Goal: Task Accomplishment & Management: Manage account settings

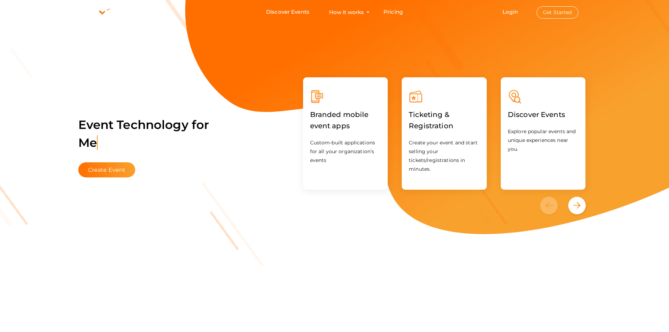
click at [550, 8] on button "Get Started" at bounding box center [558, 12] width 42 height 12
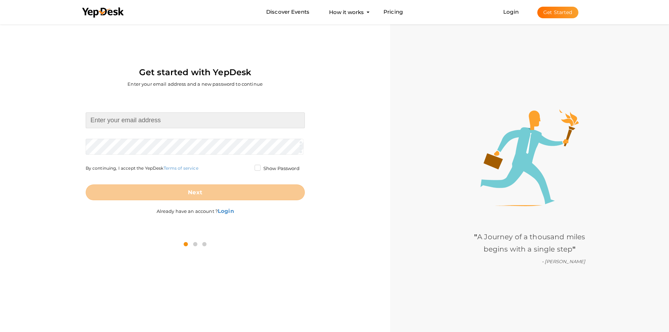
click at [145, 118] on input at bounding box center [195, 120] width 219 height 16
type input "[EMAIL_ADDRESS][DOMAIN_NAME]"
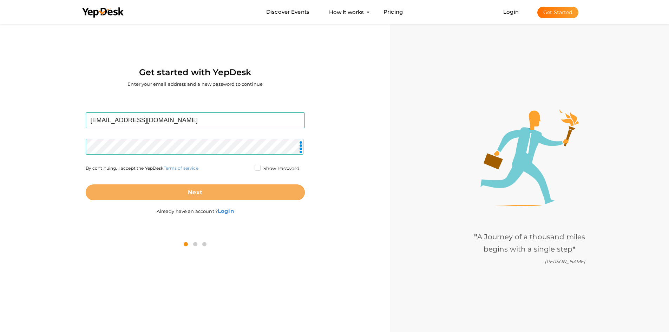
click at [163, 193] on button "Next" at bounding box center [195, 192] width 219 height 16
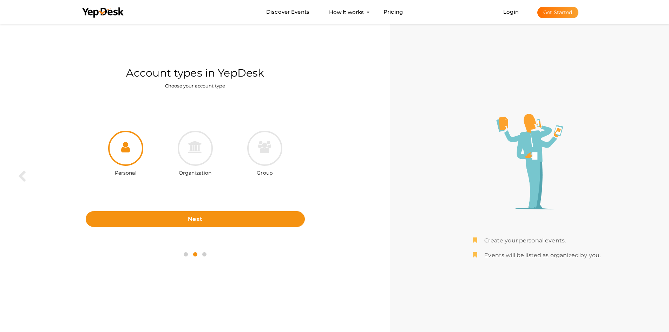
click at [216, 229] on div "Personal Organization Group Next Back" at bounding box center [195, 170] width 380 height 146
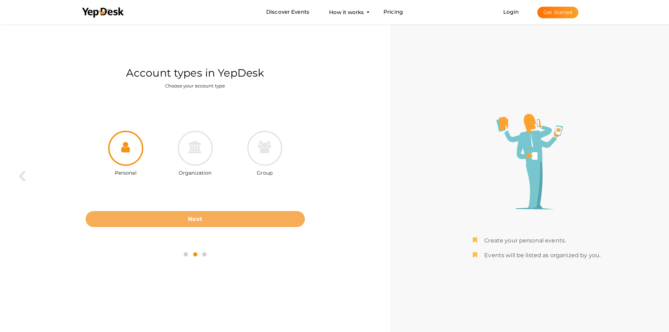
click at [218, 224] on button "Next" at bounding box center [195, 219] width 219 height 16
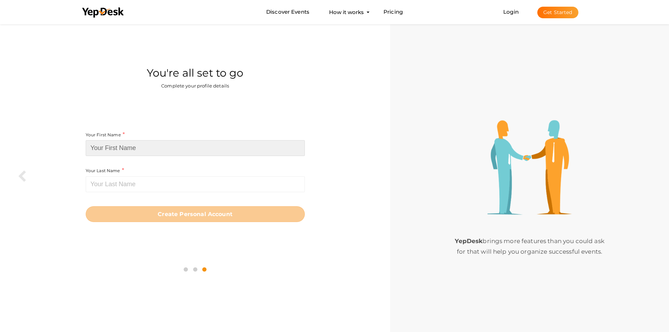
click at [175, 151] on input at bounding box center [195, 148] width 219 height 16
type input "Abhishek"
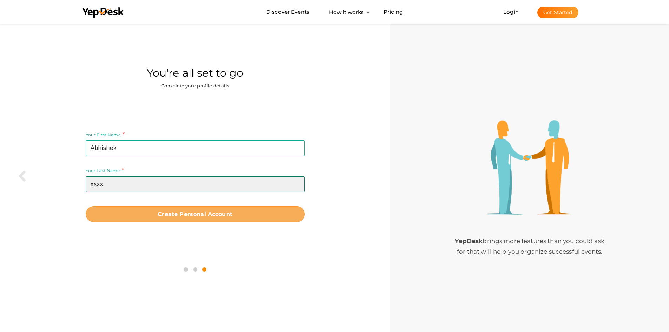
type input "xxxx"
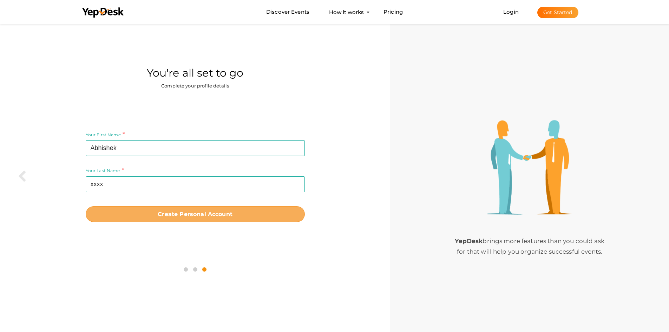
click at [177, 207] on button "Create Personal Account" at bounding box center [195, 214] width 219 height 16
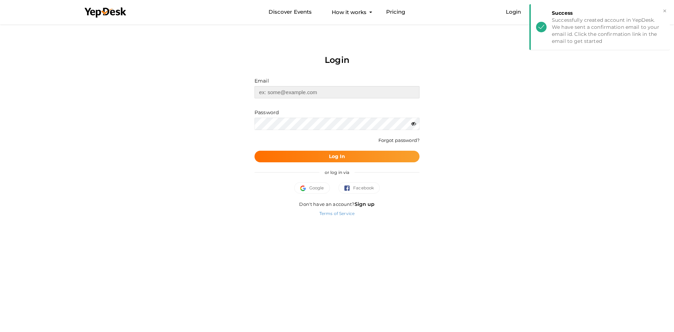
type input "[EMAIL_ADDRESS][DOMAIN_NAME]"
click at [666, 11] on button "×" at bounding box center [665, 11] width 5 height 8
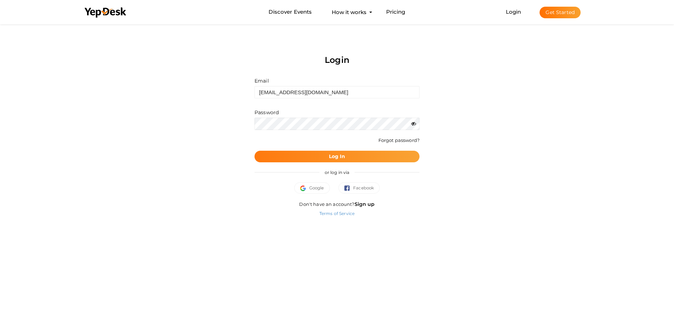
click at [359, 160] on button "Log In" at bounding box center [337, 157] width 165 height 12
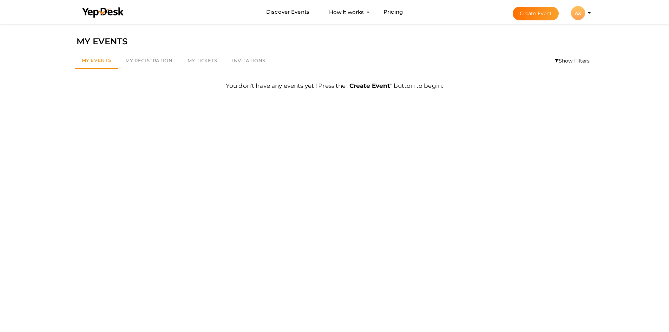
click at [580, 13] on div "AX" at bounding box center [578, 13] width 14 height 14
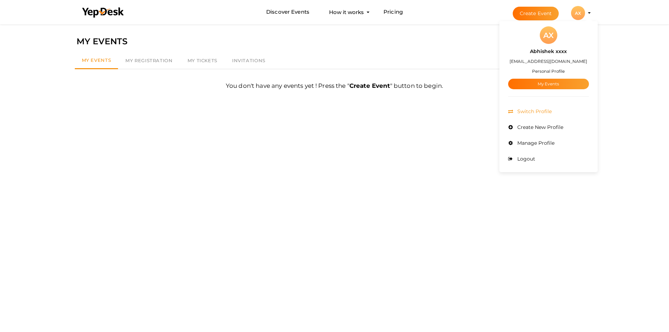
click at [528, 110] on span "Switch Profile" at bounding box center [533, 111] width 36 height 6
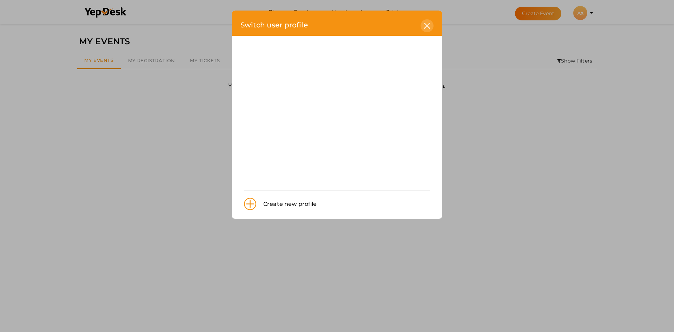
click at [433, 25] on div at bounding box center [427, 25] width 13 height 13
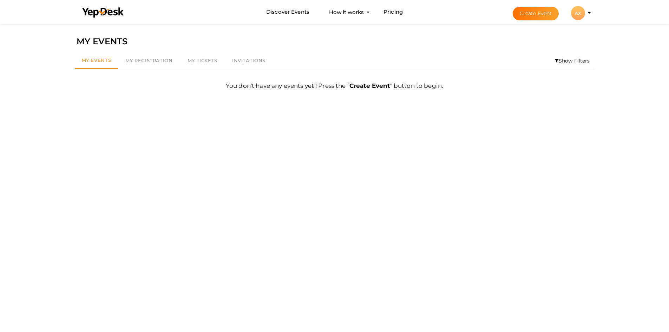
click at [580, 13] on div "AX" at bounding box center [578, 13] width 14 height 14
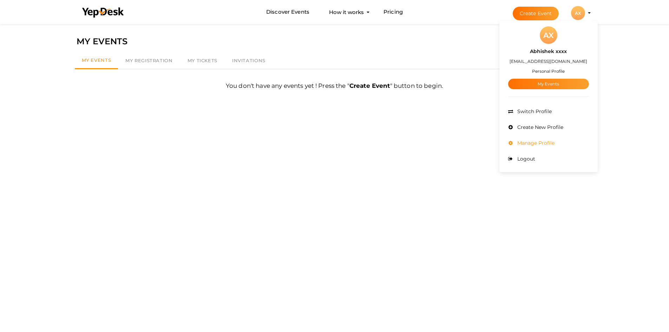
click at [533, 144] on span "Manage Profile" at bounding box center [534, 143] width 39 height 6
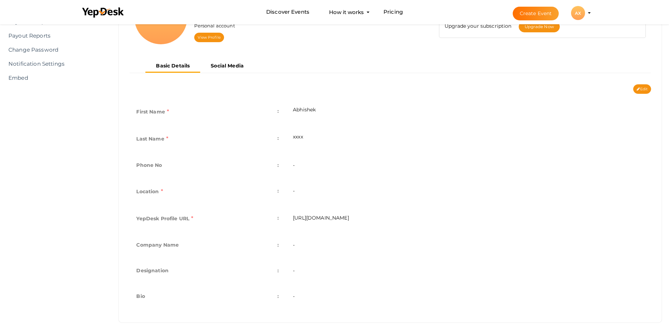
scroll to position [101, 0]
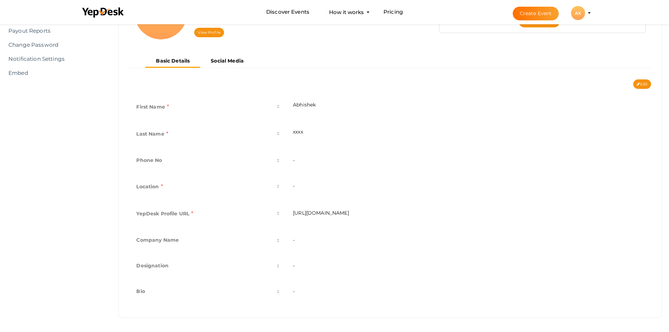
click at [311, 188] on td "-" at bounding box center [468, 187] width 365 height 27
click at [310, 185] on td "-" at bounding box center [468, 187] width 365 height 27
click at [296, 186] on td "-" at bounding box center [468, 187] width 365 height 27
click at [296, 185] on td "-" at bounding box center [468, 187] width 365 height 27
click at [295, 185] on td "-" at bounding box center [468, 187] width 365 height 27
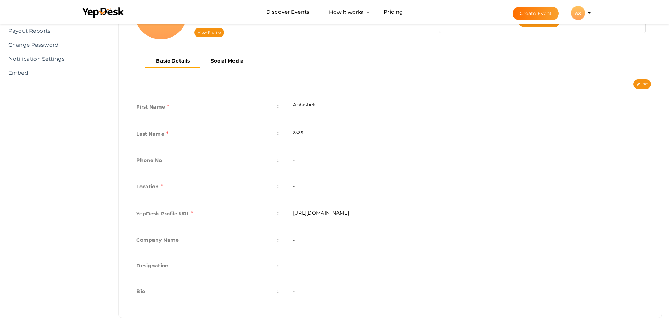
click at [295, 185] on td "-" at bounding box center [468, 187] width 365 height 27
click at [646, 80] on button "Edit" at bounding box center [642, 83] width 18 height 9
type input "Abhishek"
type input "xxxx"
type input "abhishek-xxxx"
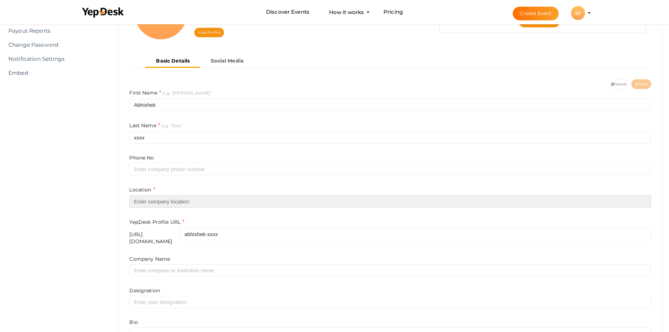
click at [178, 203] on input "text" at bounding box center [390, 201] width 522 height 12
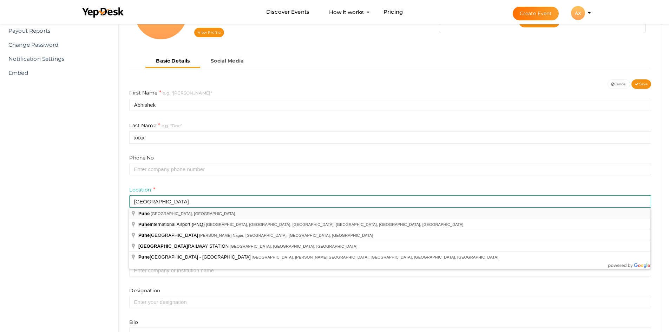
type input "[GEOGRAPHIC_DATA], [GEOGRAPHIC_DATA], [GEOGRAPHIC_DATA]"
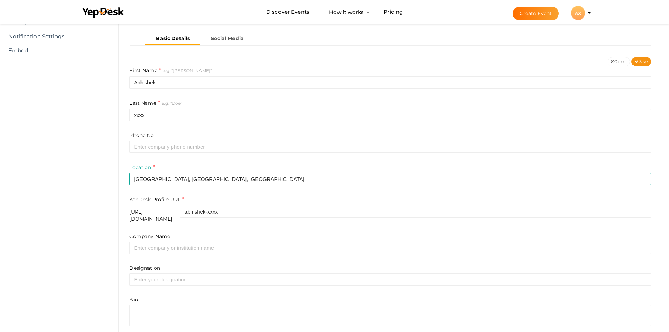
scroll to position [152, 0]
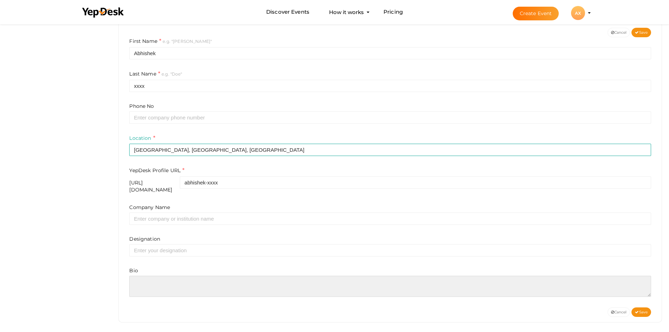
click at [176, 281] on textarea at bounding box center [390, 286] width 522 height 21
paste textarea "Call Girls Pune offer discreet companionship and personalized experiences to su…"
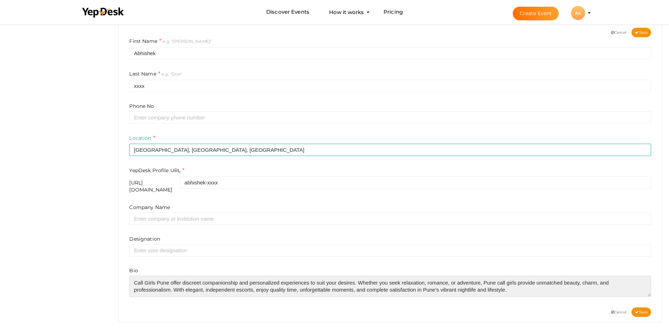
scroll to position [11, 0]
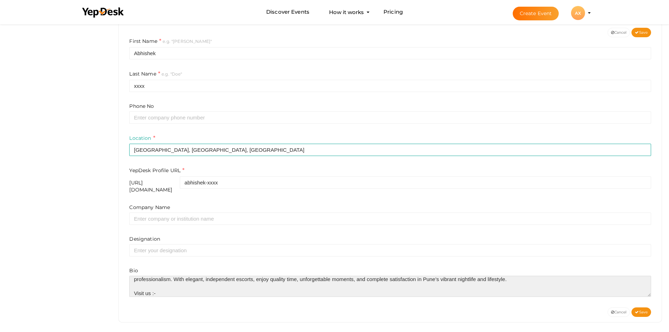
paste textarea "https://in.tottaax.com/call-girls/maharashtra/pune"
type textarea "Call Girls Pune offer discreet companionship and personalized experiences to su…"
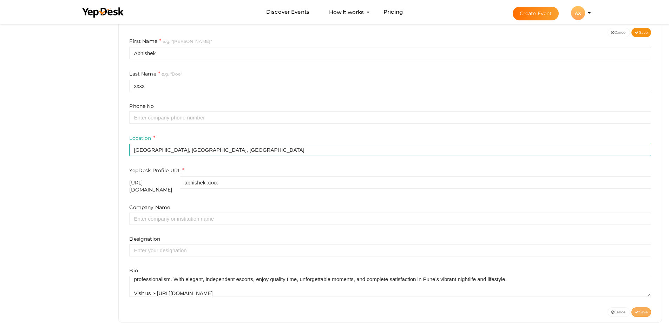
click at [641, 307] on button "Save" at bounding box center [641, 311] width 20 height 9
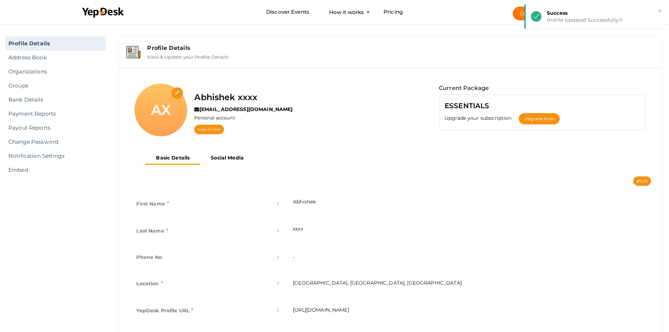
scroll to position [0, 0]
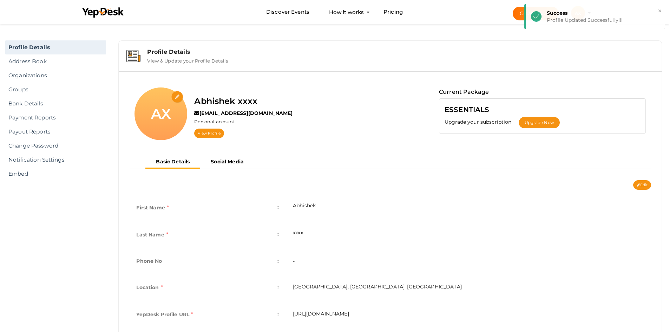
click at [176, 94] on input "file" at bounding box center [177, 97] width 12 height 12
type input "C:\fakepath\LOGO.png"
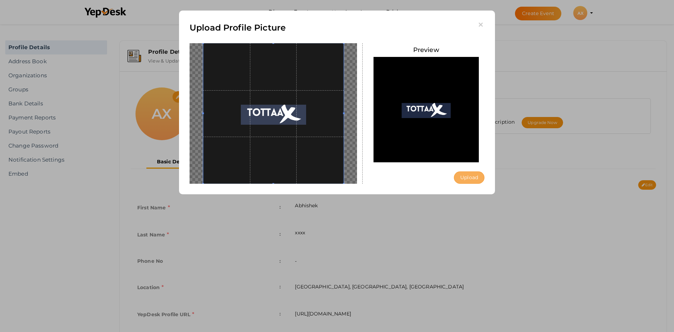
click at [459, 173] on button "Upload" at bounding box center [469, 177] width 31 height 12
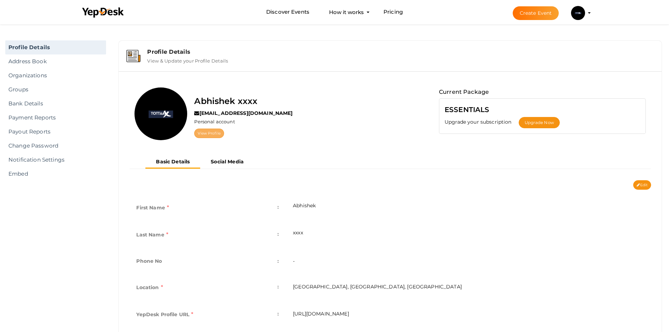
click at [210, 132] on link "View Profile" at bounding box center [208, 133] width 29 height 9
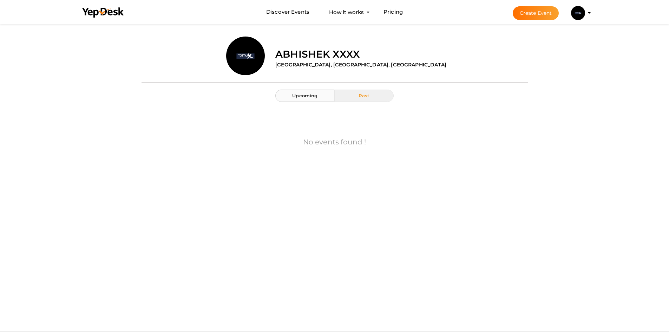
click at [305, 97] on span "Upcoming" at bounding box center [304, 96] width 25 height 6
click at [575, 14] on img at bounding box center [578, 13] width 14 height 14
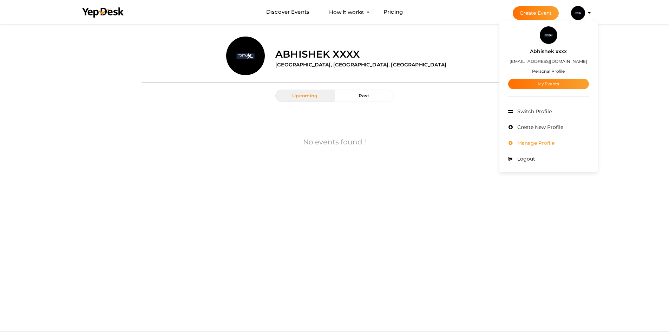
click at [522, 142] on span "Manage Profile" at bounding box center [534, 143] width 39 height 6
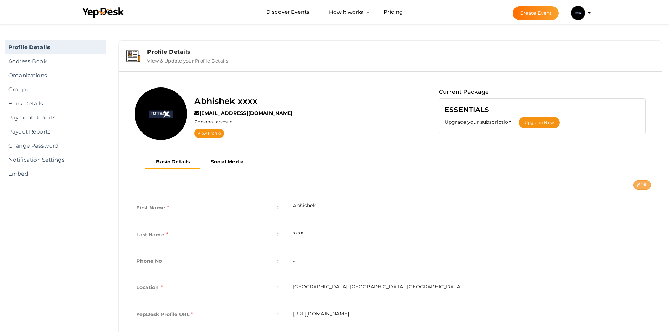
click at [637, 182] on button "Edit" at bounding box center [642, 184] width 18 height 9
type input "Abhishek"
type input "xxxx"
type input "[GEOGRAPHIC_DATA], [GEOGRAPHIC_DATA], [GEOGRAPHIC_DATA]"
type input "abhishek-xxxx"
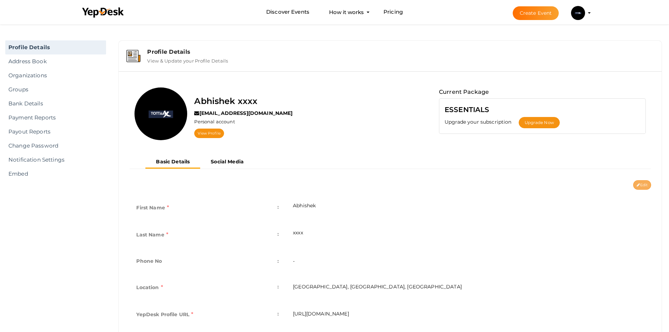
type textarea "Call Girls Pune offer discreet companionship and personalized experiences to su…"
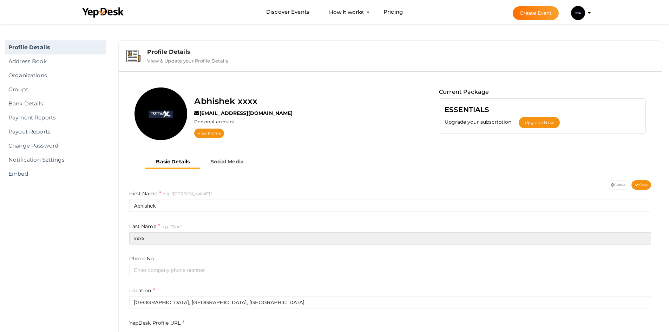
click at [209, 238] on input "xxxx" at bounding box center [390, 238] width 522 height 12
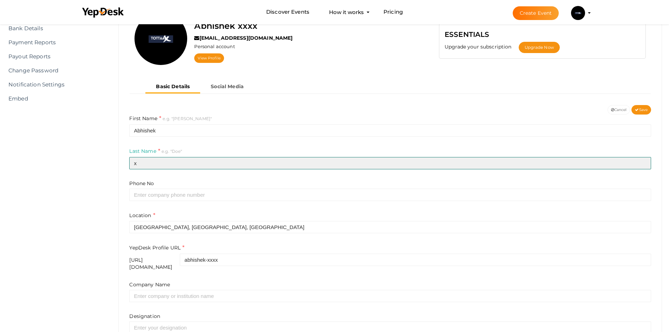
scroll to position [105, 0]
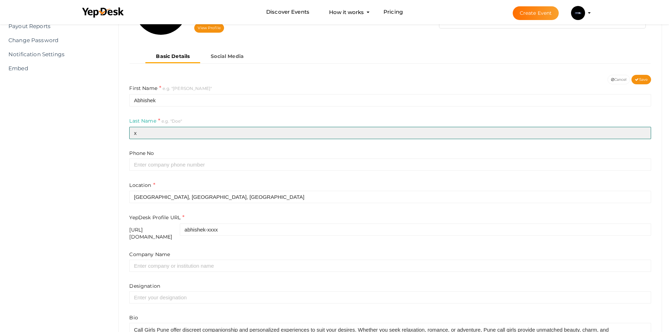
type input "x"
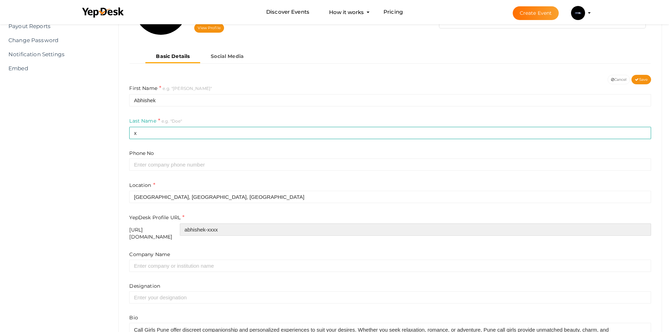
drag, startPoint x: 258, startPoint y: 229, endPoint x: 245, endPoint y: 228, distance: 13.0
click at [245, 228] on input "abhishek-xxxx" at bounding box center [415, 229] width 471 height 12
type input "abhishekx"
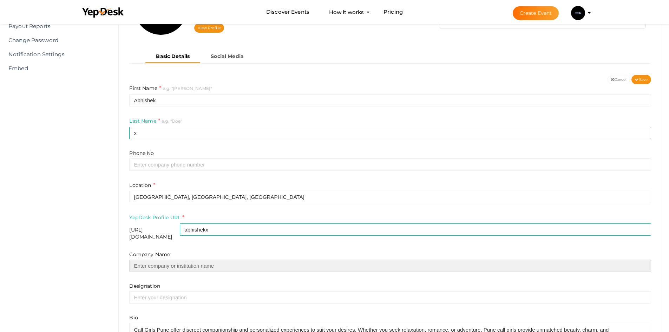
click at [228, 260] on input "text" at bounding box center [390, 266] width 522 height 12
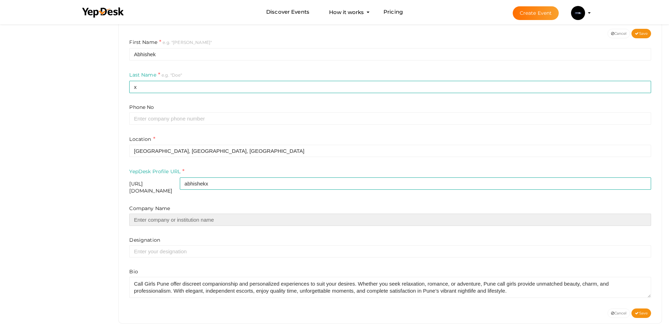
scroll to position [152, 0]
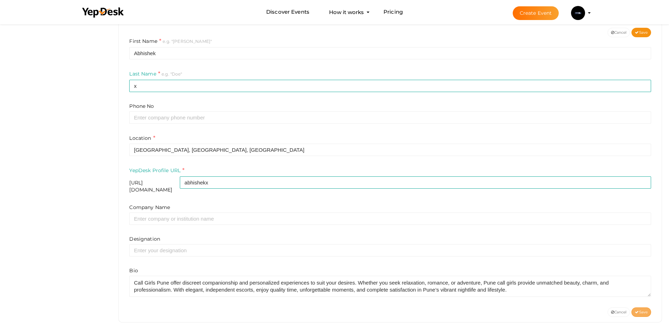
click at [640, 310] on span "Save" at bounding box center [641, 312] width 13 height 5
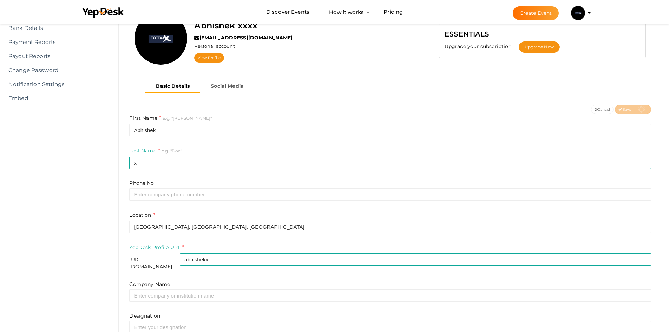
scroll to position [12, 0]
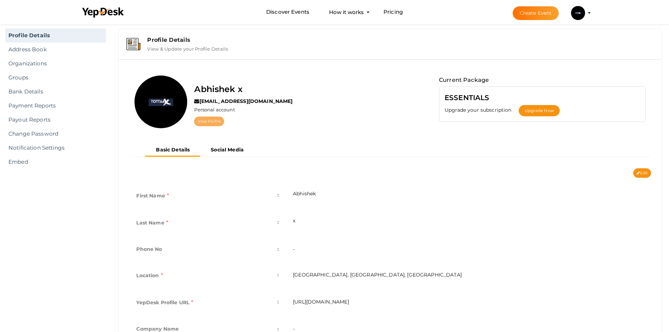
click at [200, 123] on link "View Profile" at bounding box center [208, 121] width 29 height 9
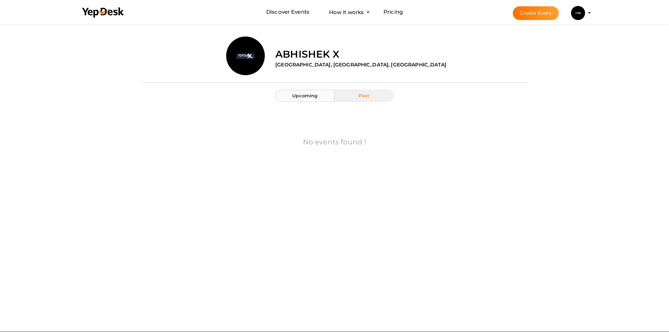
click at [287, 96] on button "Upcoming" at bounding box center [304, 96] width 59 height 12
